Goal: Transaction & Acquisition: Purchase product/service

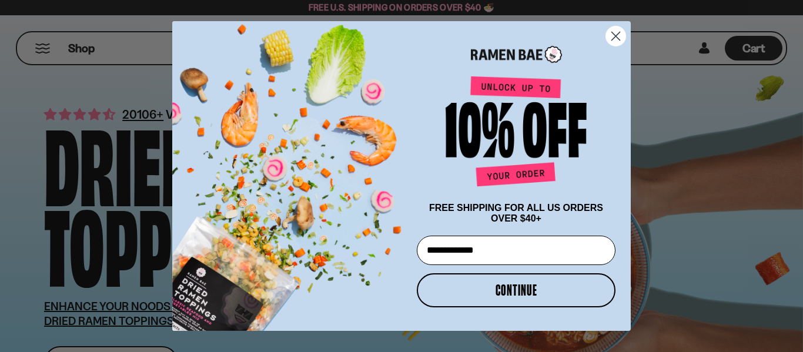
click at [512, 255] on input "**********" at bounding box center [516, 250] width 199 height 29
type input "**********"
click at [522, 292] on button "CONTINUE" at bounding box center [516, 290] width 199 height 34
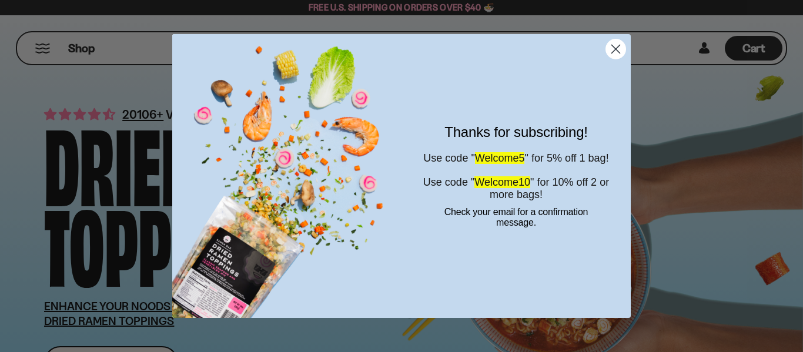
click at [620, 46] on circle "Close dialog" at bounding box center [615, 48] width 19 height 19
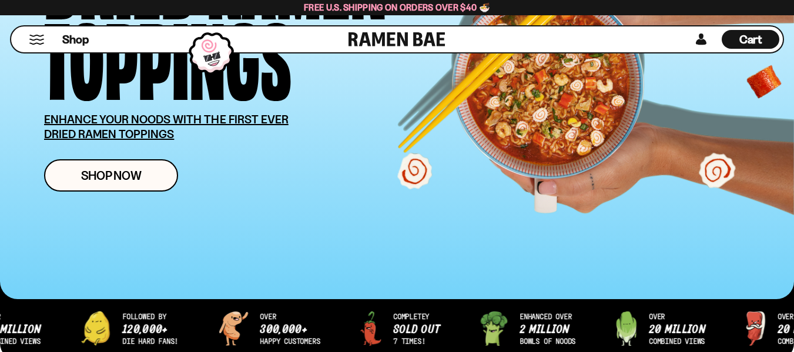
scroll to position [192, 0]
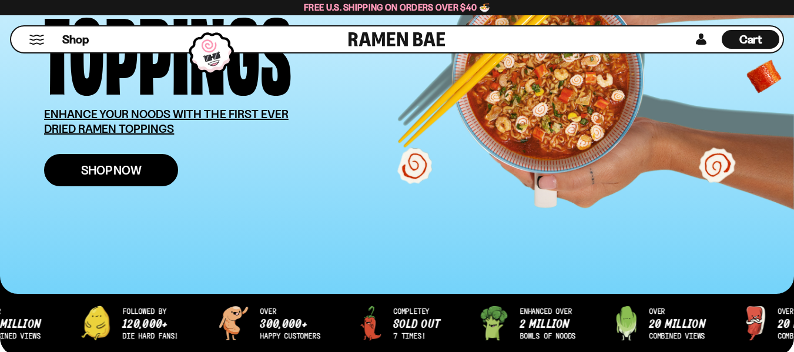
click at [125, 162] on link "Shop Now" at bounding box center [111, 170] width 134 height 32
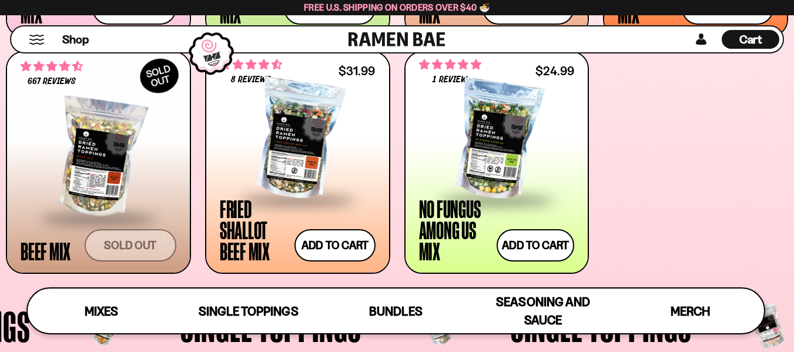
scroll to position [673, 0]
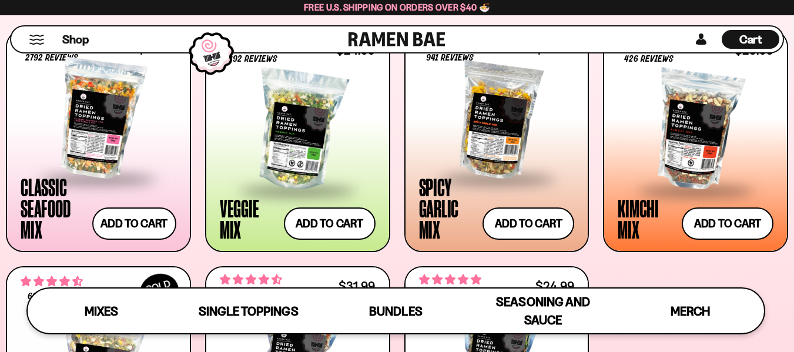
click at [625, 278] on div "2792 reviews $26.99 Classic Seafood Mix Add to cart Add — Regular price $26.99 …" at bounding box center [397, 259] width 783 height 460
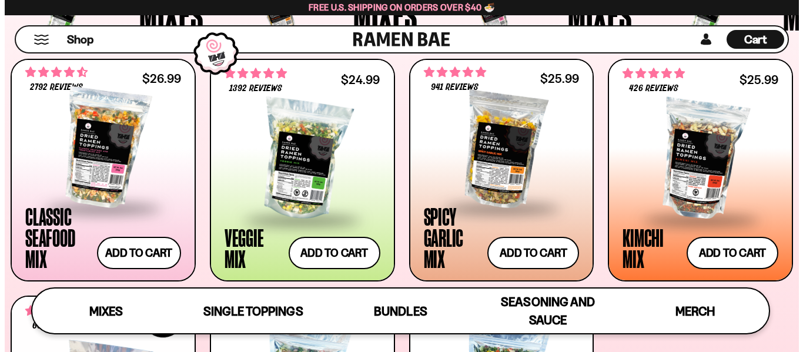
scroll to position [429, 0]
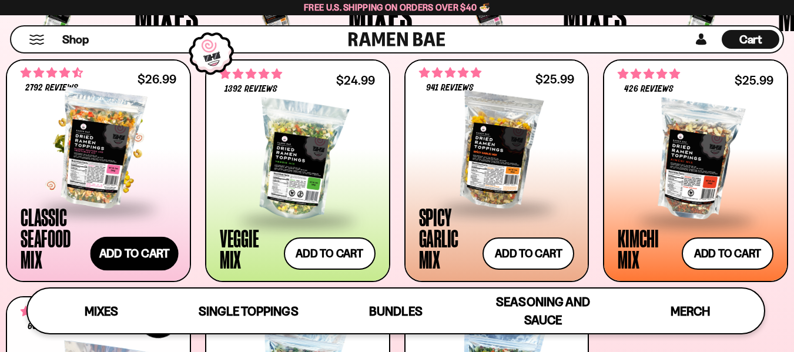
click at [144, 258] on button "Add to cart Add — Regular price $26.99 Regular price Sale price $26.99 Unit pri…" at bounding box center [134, 254] width 88 height 34
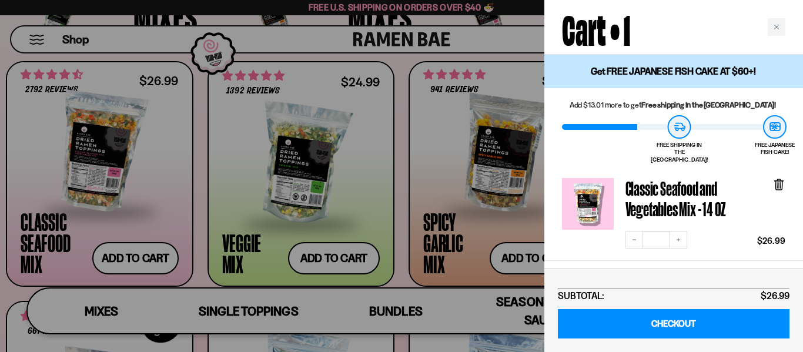
click at [530, 263] on div at bounding box center [401, 176] width 803 height 352
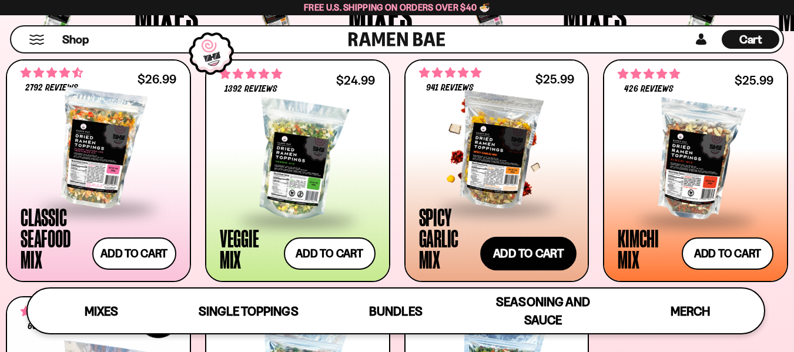
click at [545, 252] on button "Add to cart Add — Regular price $25.99 Regular price Sale price $25.99 Unit pri…" at bounding box center [528, 254] width 96 height 34
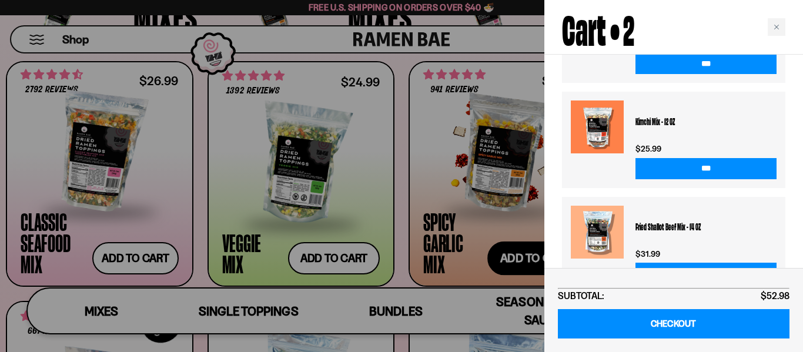
scroll to position [442, 0]
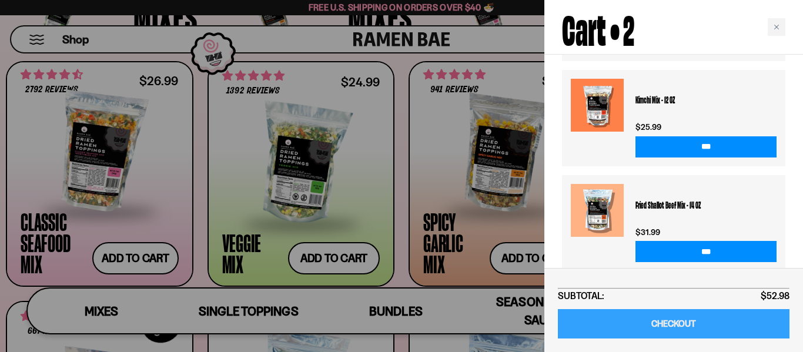
click at [683, 326] on link "CHECKOUT" at bounding box center [674, 324] width 232 height 30
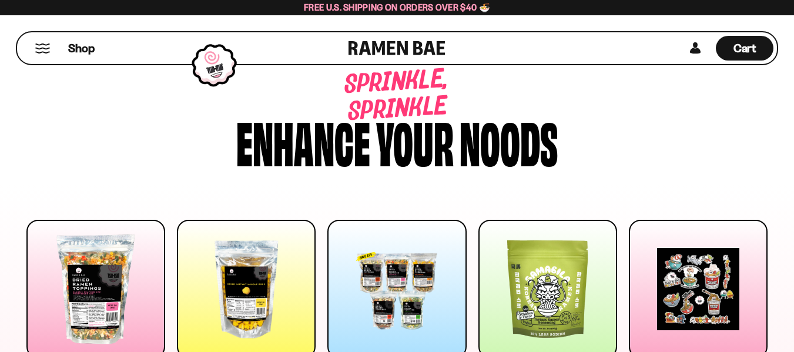
scroll to position [429, 0]
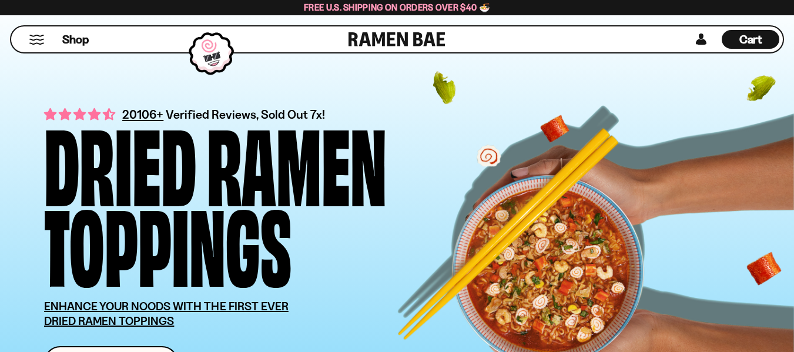
scroll to position [192, 0]
